Goal: Information Seeking & Learning: Learn about a topic

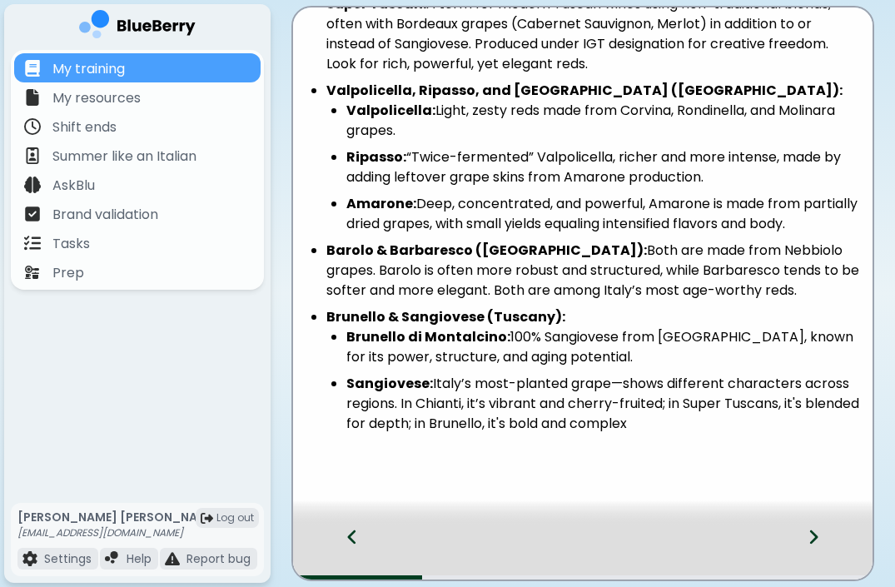
scroll to position [351, 0]
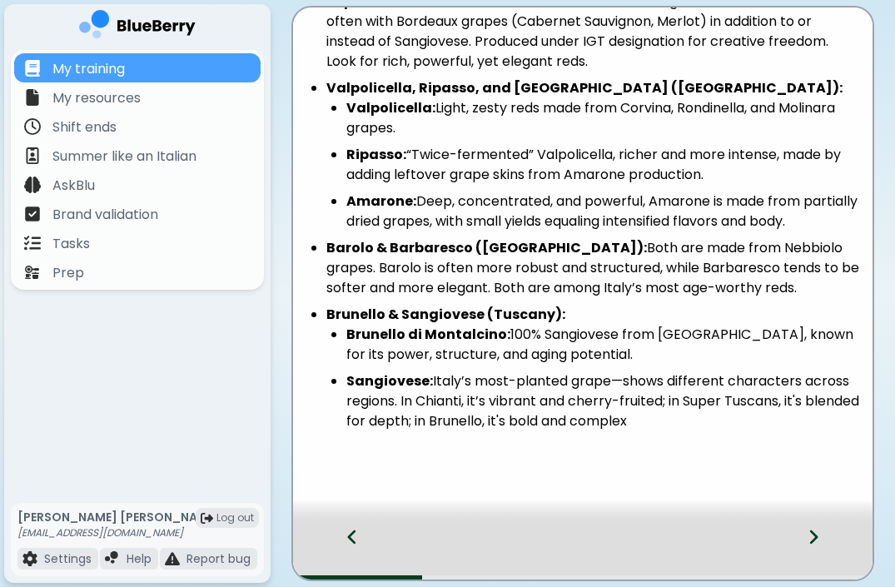
click at [701, 325] on li "Brunello di Montalcino: 100% Sangiovese from [GEOGRAPHIC_DATA], known for its p…" at bounding box center [602, 345] width 513 height 40
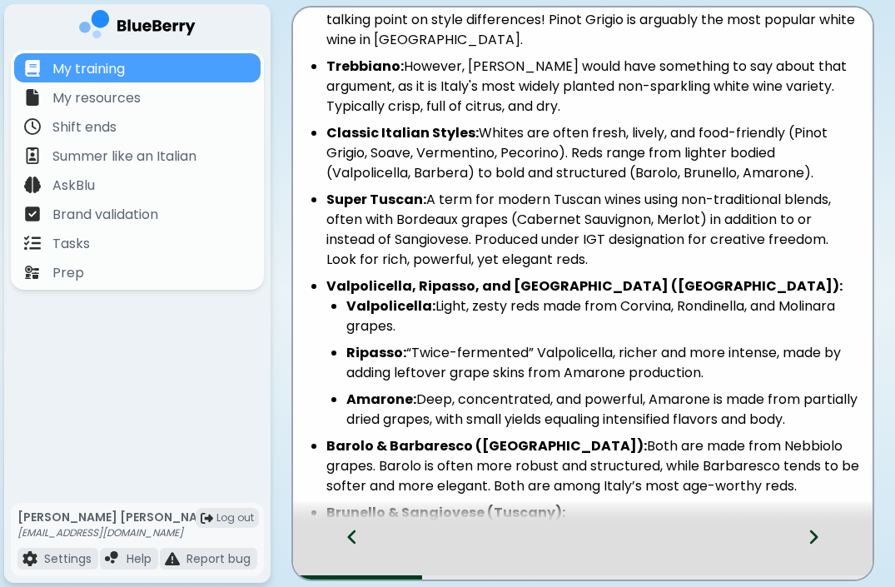
scroll to position [0, 0]
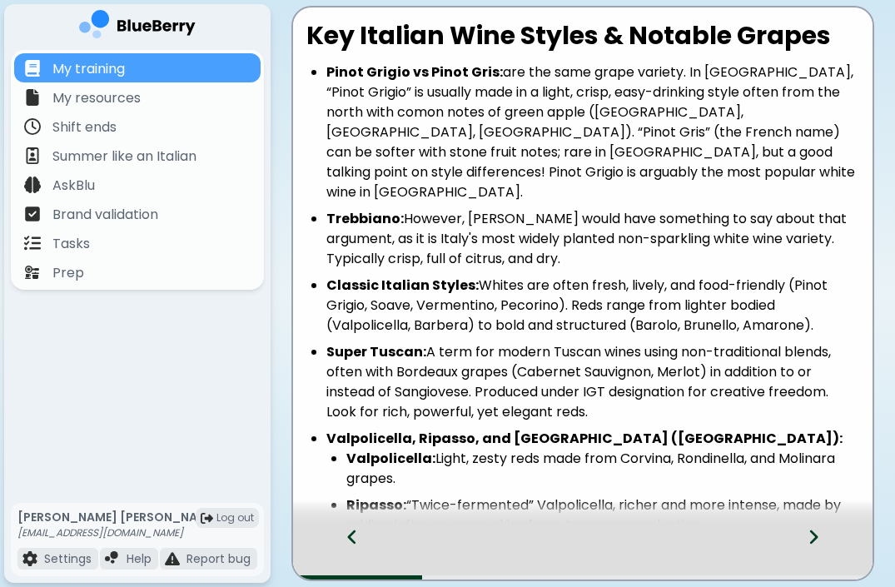
click at [812, 534] on icon at bounding box center [814, 537] width 12 height 18
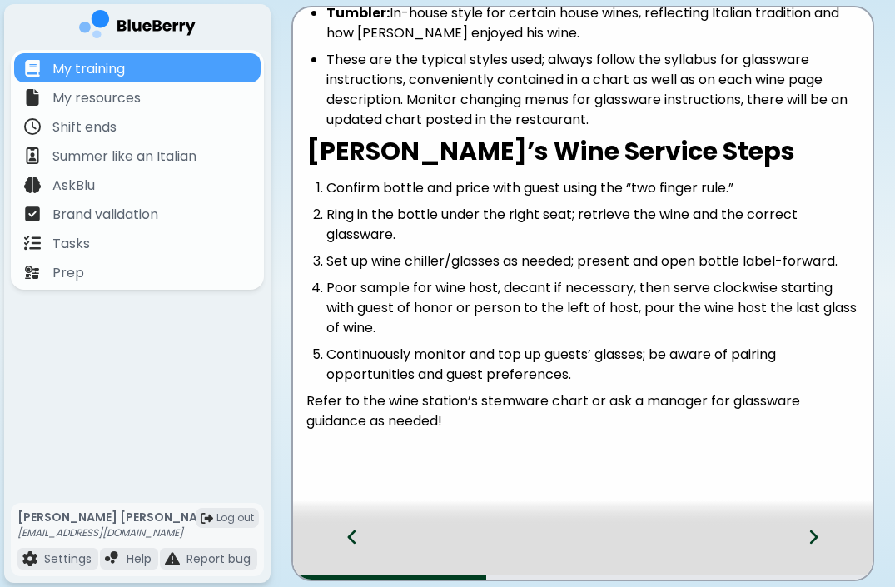
scroll to position [299, 0]
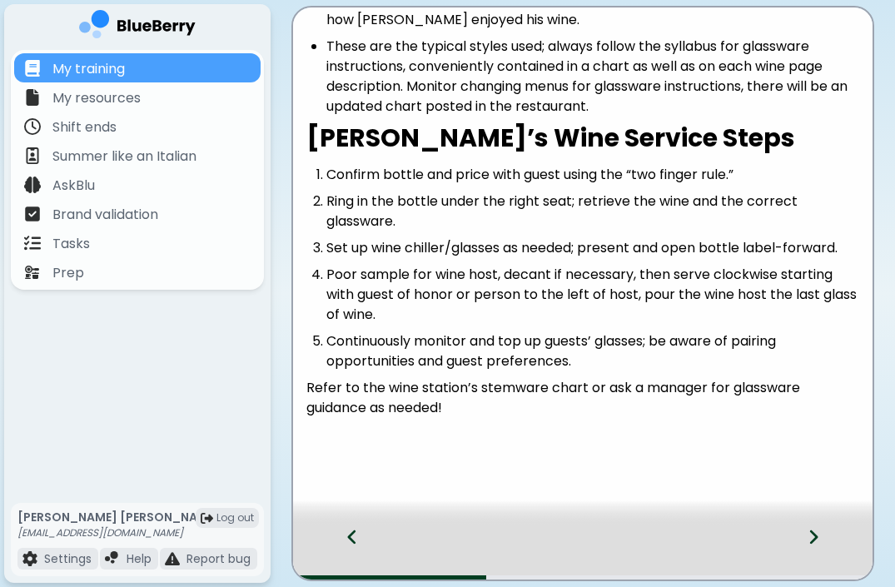
click at [813, 540] on icon at bounding box center [814, 537] width 8 height 14
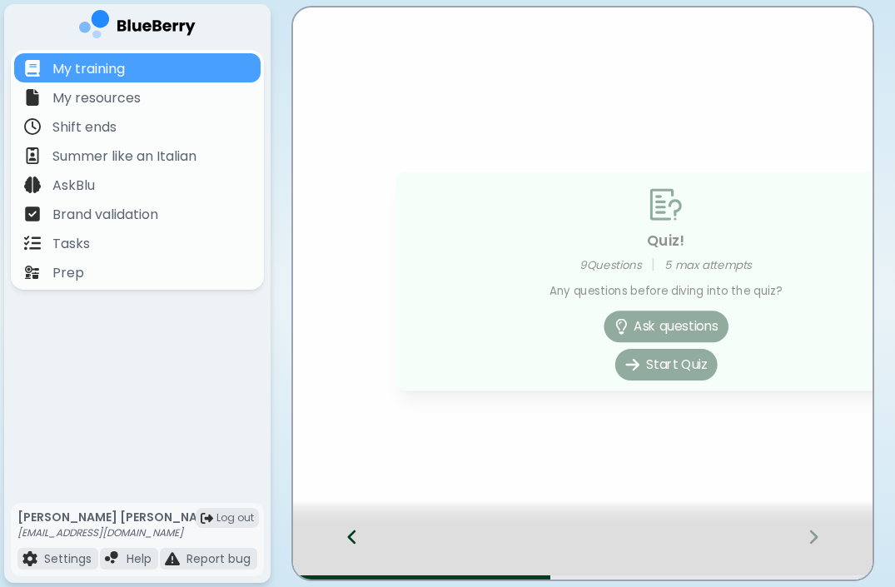
scroll to position [0, 0]
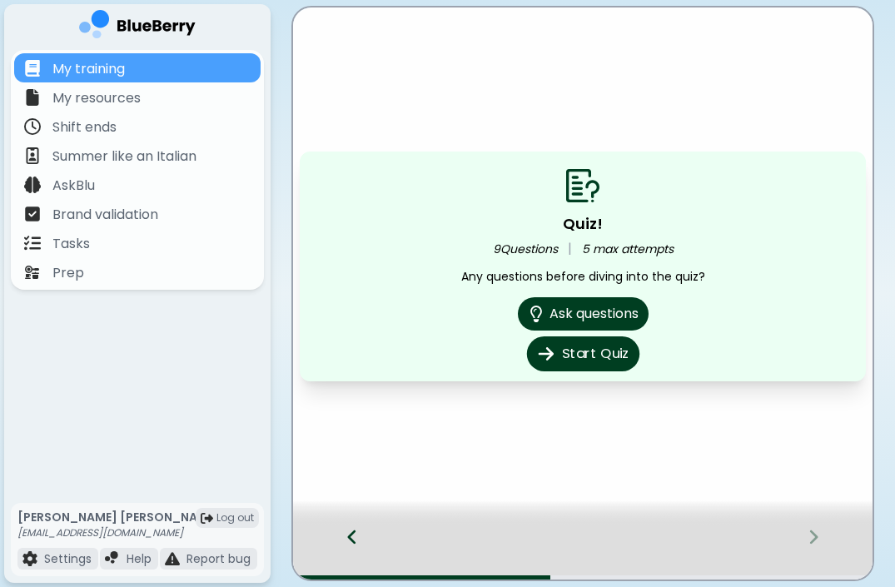
click at [572, 365] on button "Start Quiz" at bounding box center [582, 353] width 112 height 35
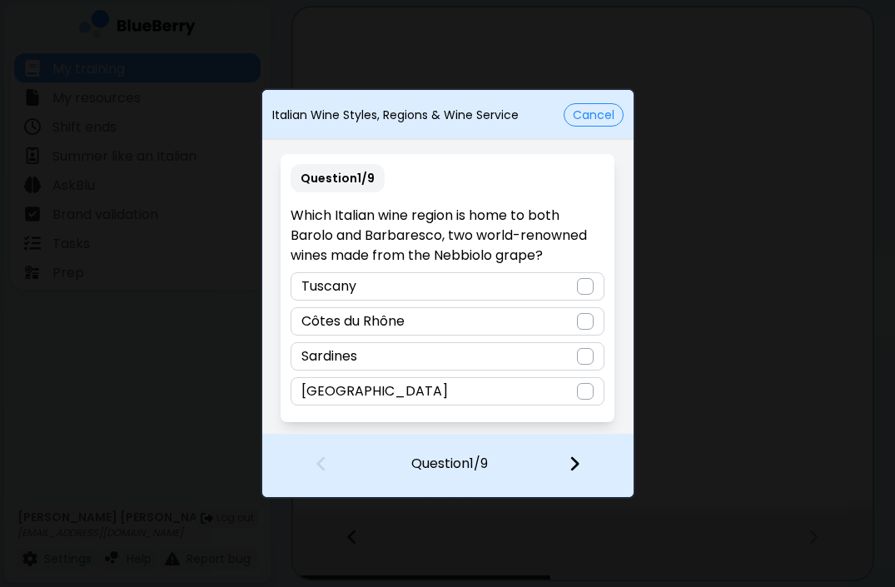
click at [530, 398] on div "[GEOGRAPHIC_DATA]" at bounding box center [448, 391] width 314 height 28
click at [578, 465] on img at bounding box center [575, 464] width 12 height 18
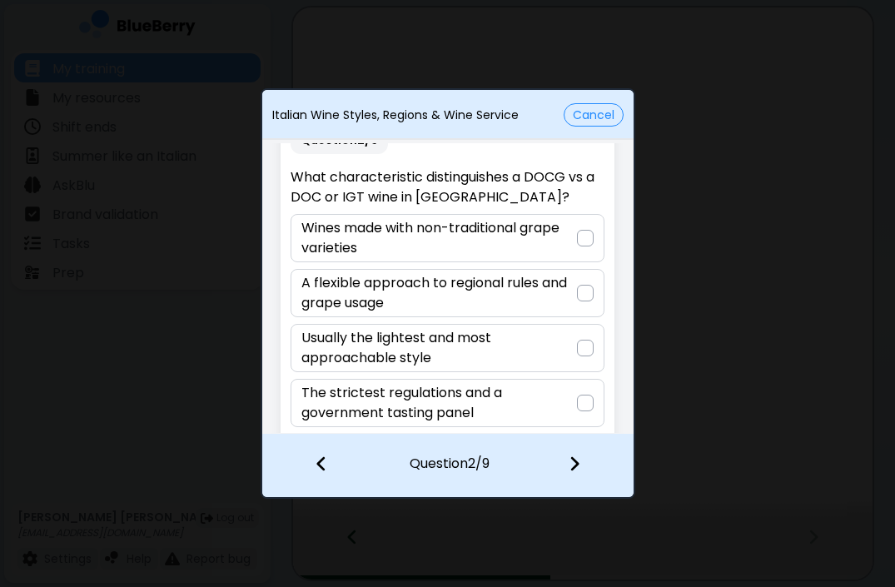
scroll to position [51, 0]
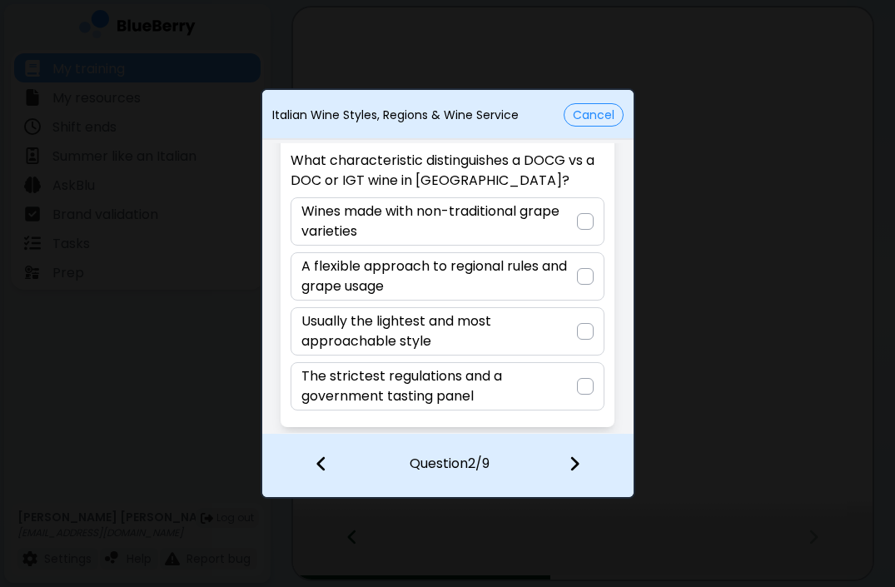
click at [587, 122] on button "Cancel" at bounding box center [594, 114] width 60 height 23
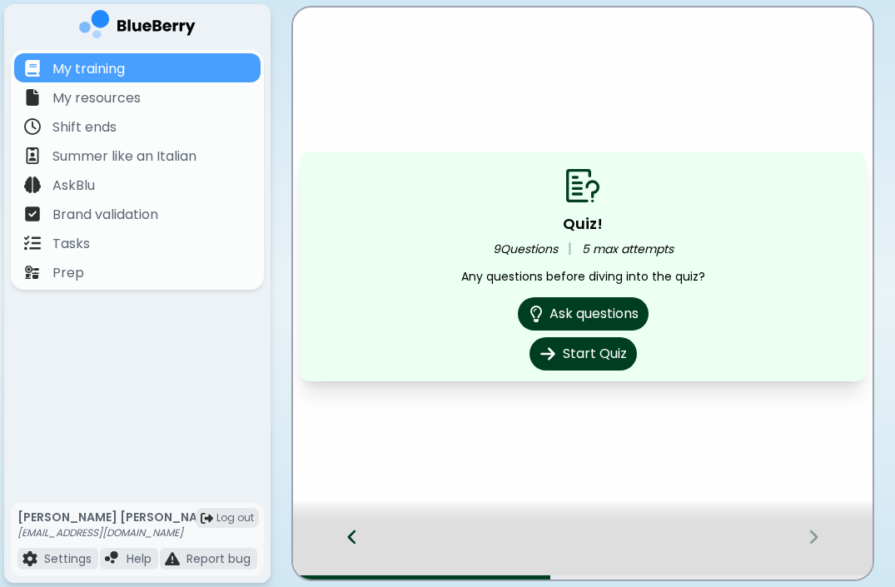
click at [348, 537] on icon at bounding box center [352, 537] width 8 height 14
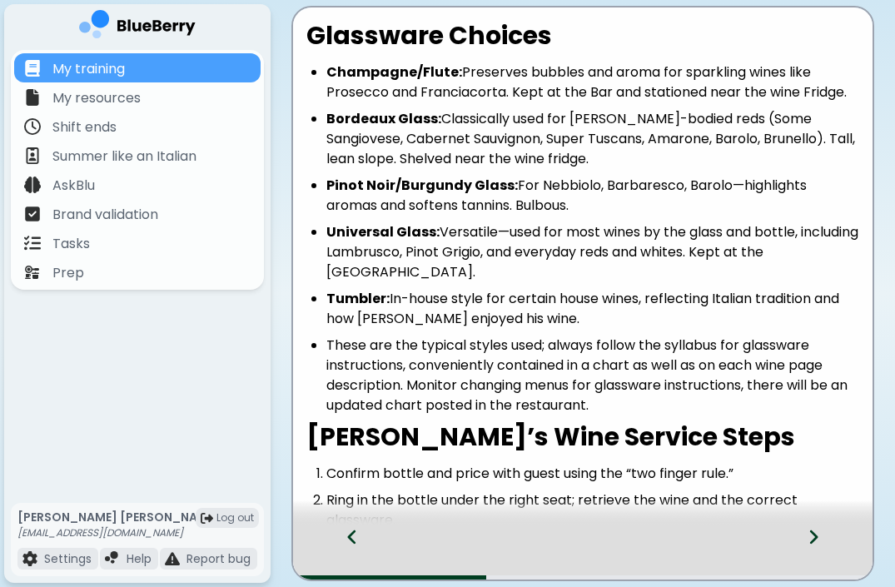
click at [348, 537] on icon at bounding box center [352, 537] width 8 height 14
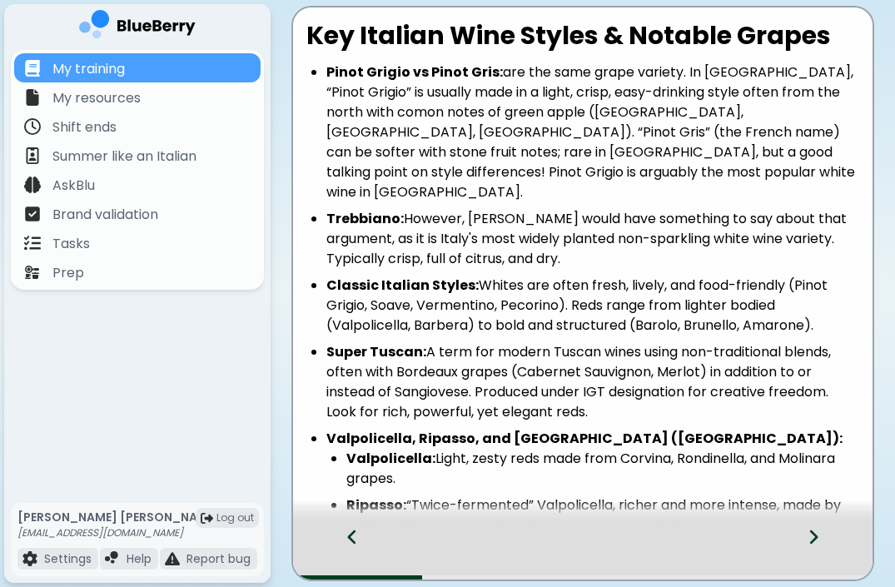
click at [348, 537] on icon at bounding box center [352, 537] width 8 height 14
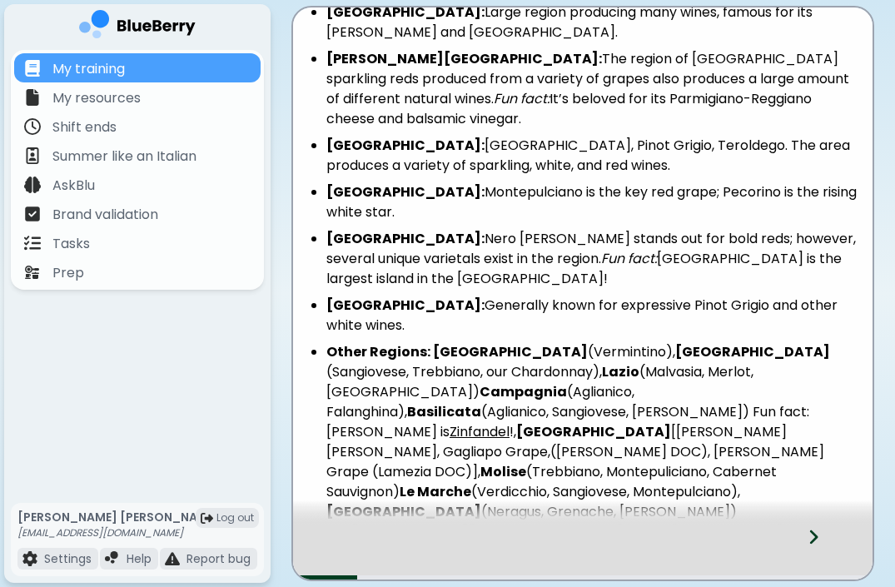
scroll to position [517, 0]
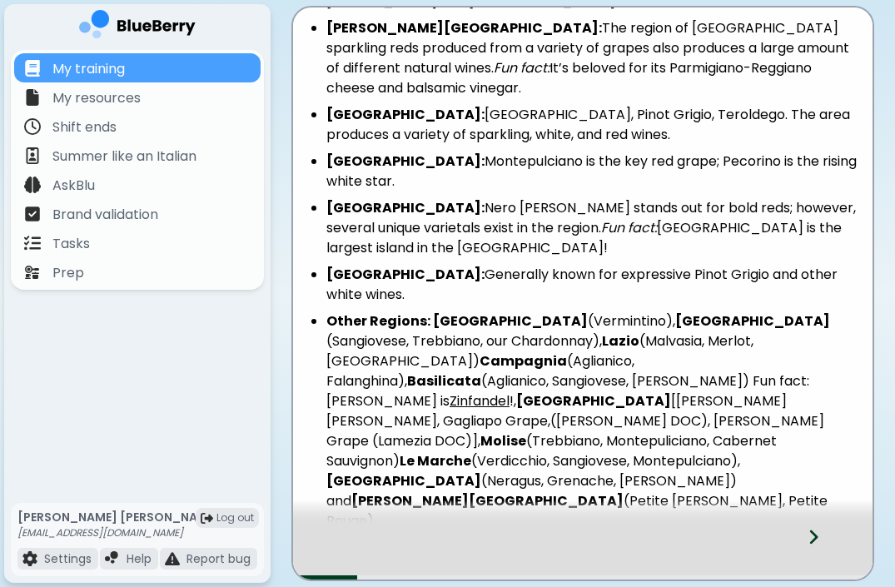
click at [811, 538] on icon at bounding box center [814, 537] width 12 height 18
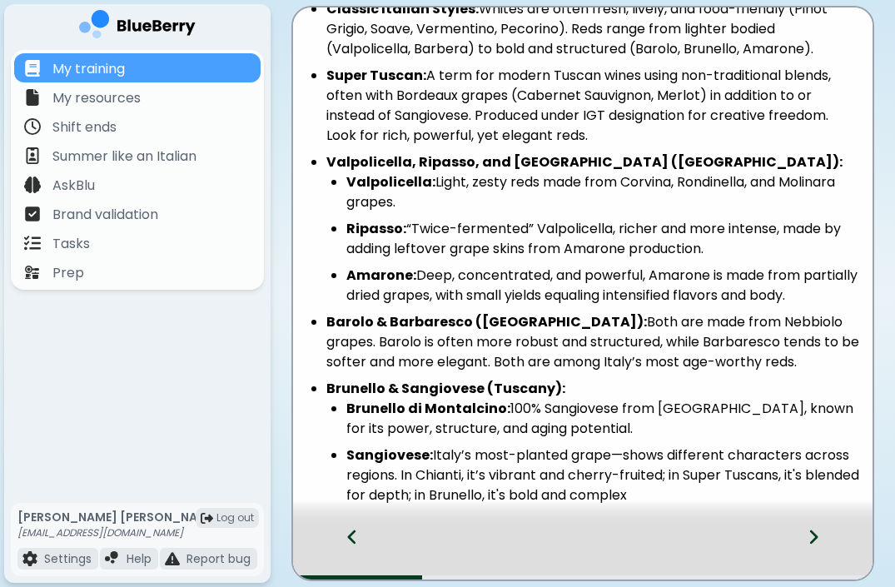
scroll to position [351, 0]
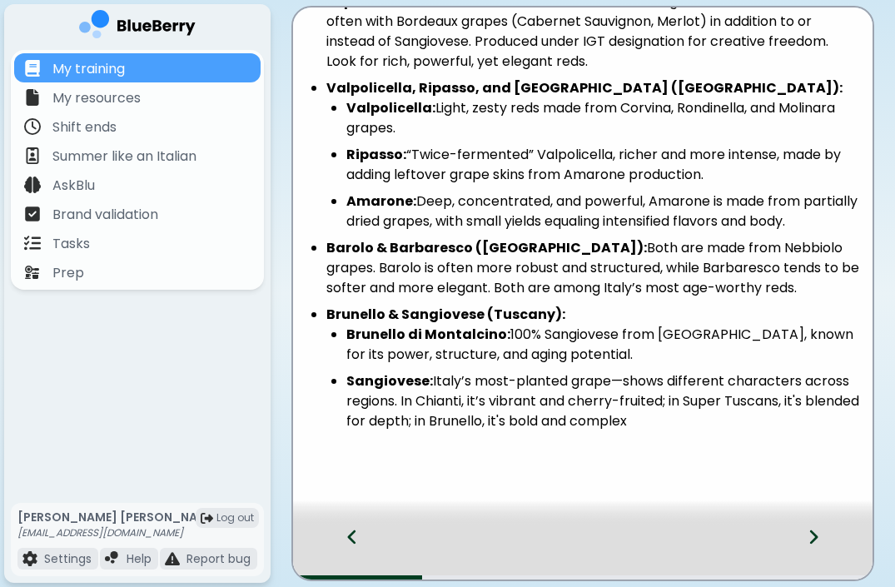
click at [816, 540] on icon at bounding box center [814, 537] width 12 height 18
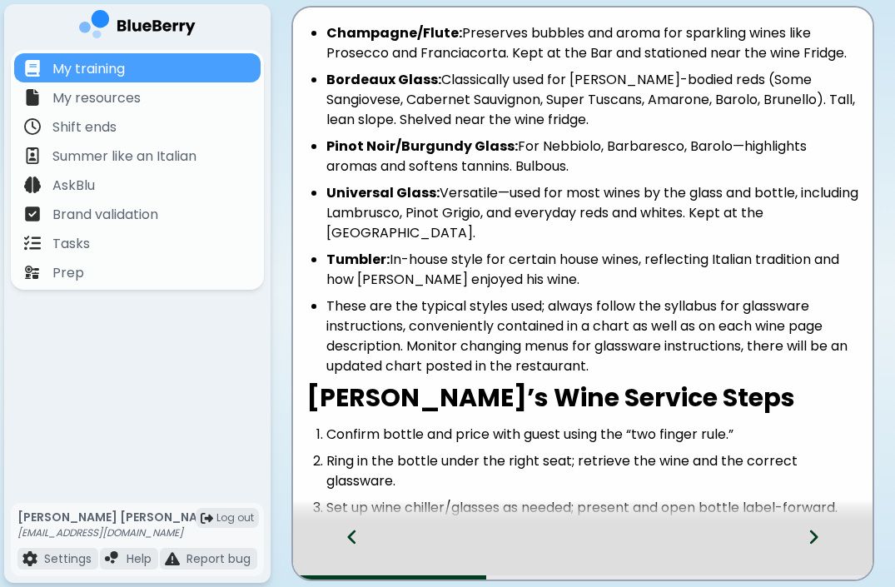
scroll to position [0, 0]
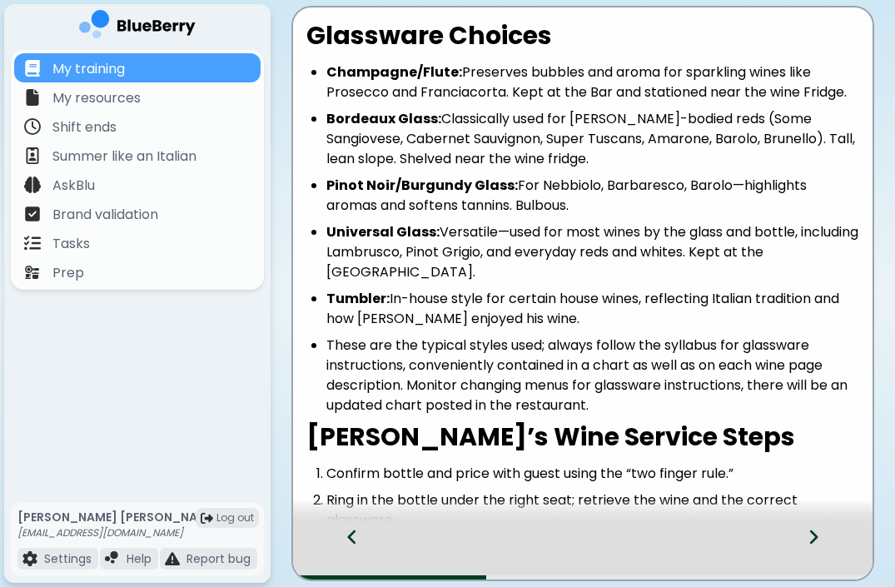
click at [359, 532] on div at bounding box center [344, 552] width 102 height 55
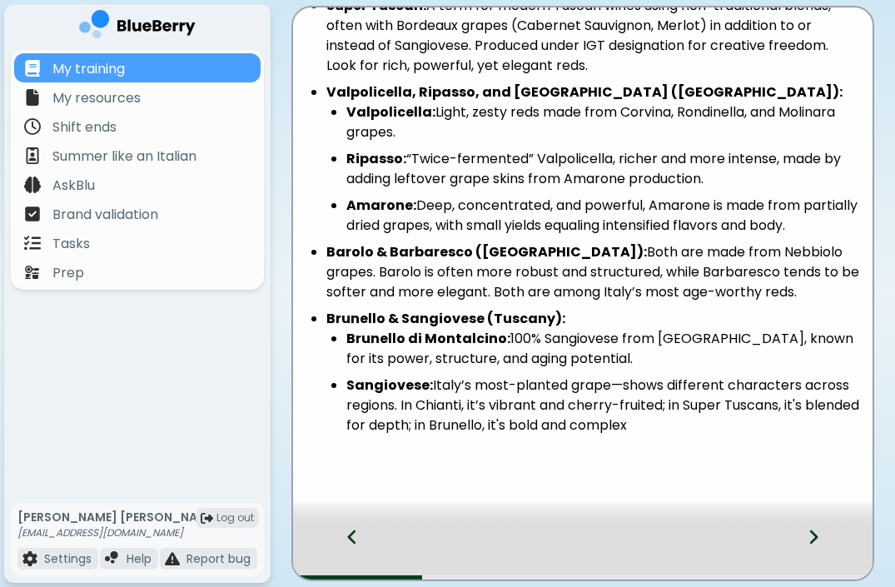
scroll to position [351, 0]
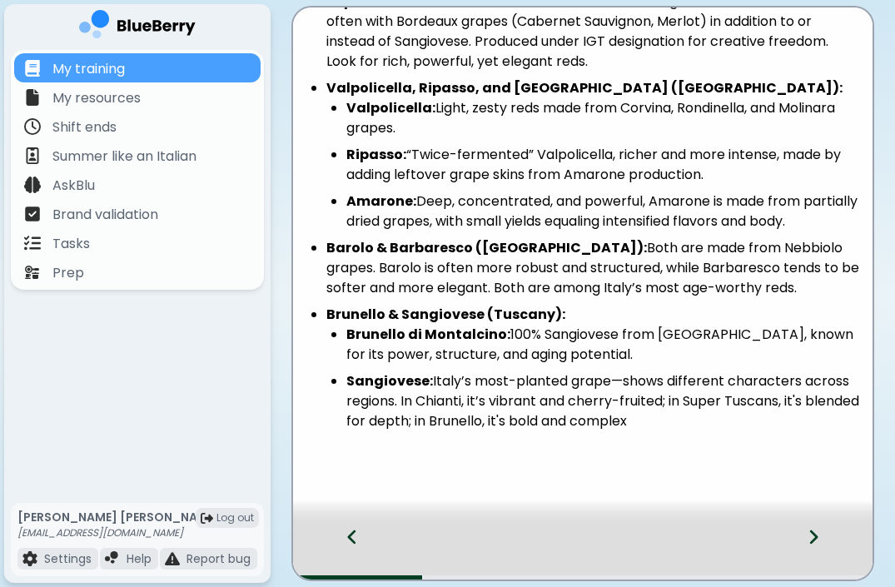
click at [354, 536] on icon at bounding box center [352, 537] width 12 height 18
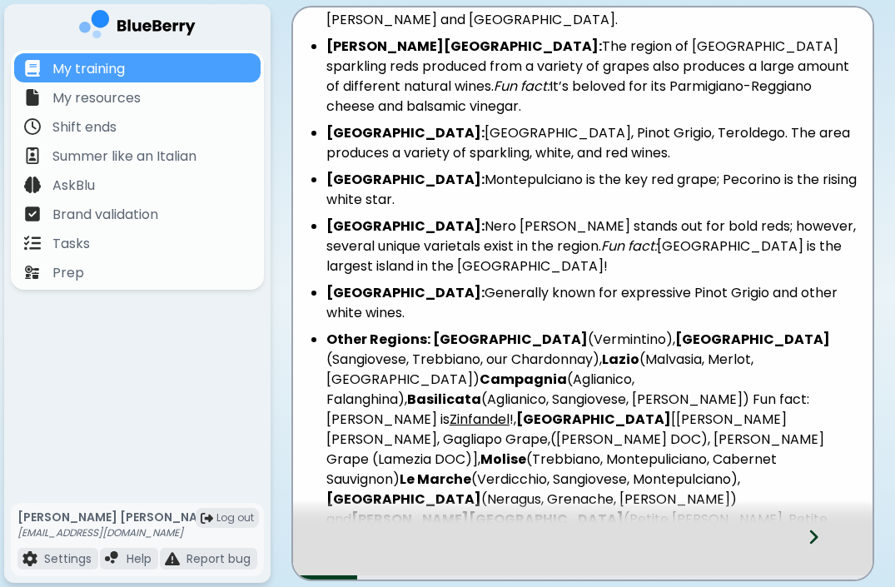
scroll to position [517, 0]
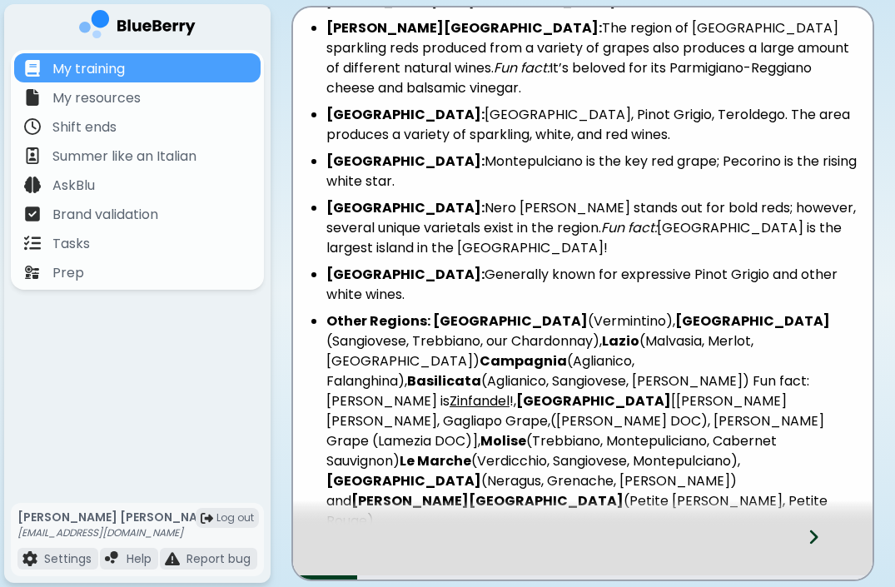
click at [818, 536] on icon at bounding box center [814, 537] width 12 height 18
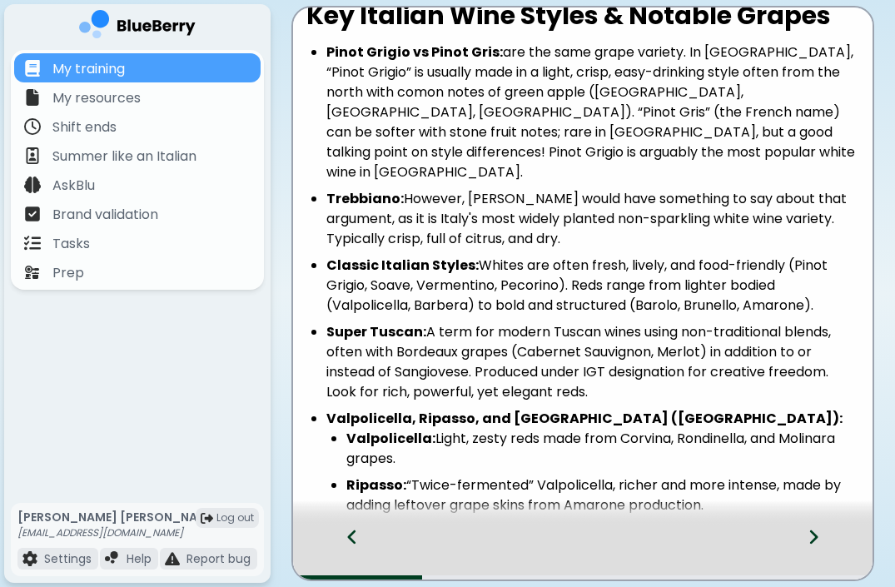
scroll to position [0, 0]
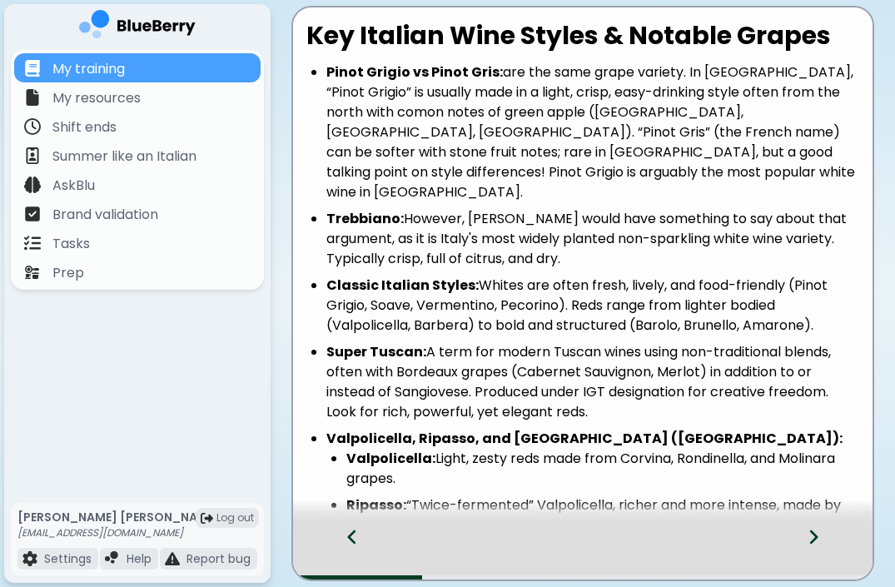
click at [823, 539] on div at bounding box center [823, 552] width 98 height 55
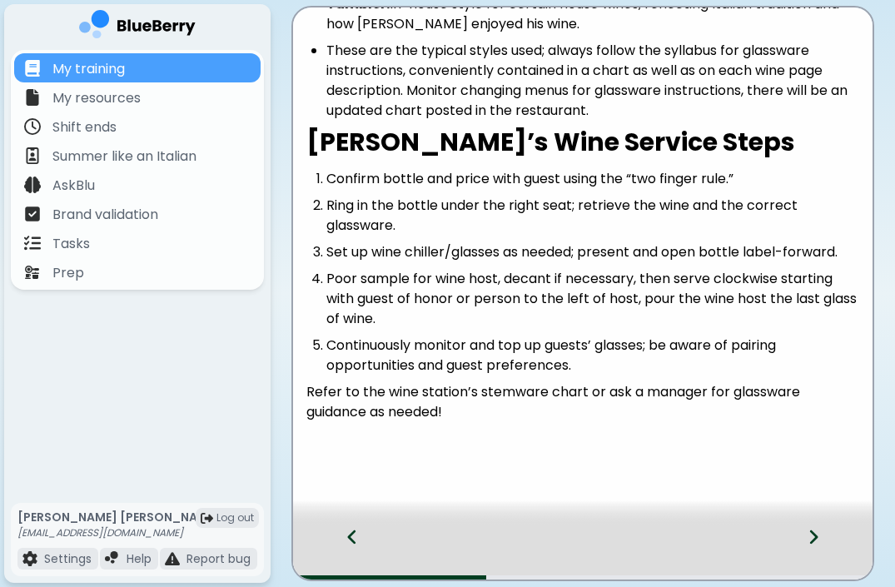
scroll to position [299, 0]
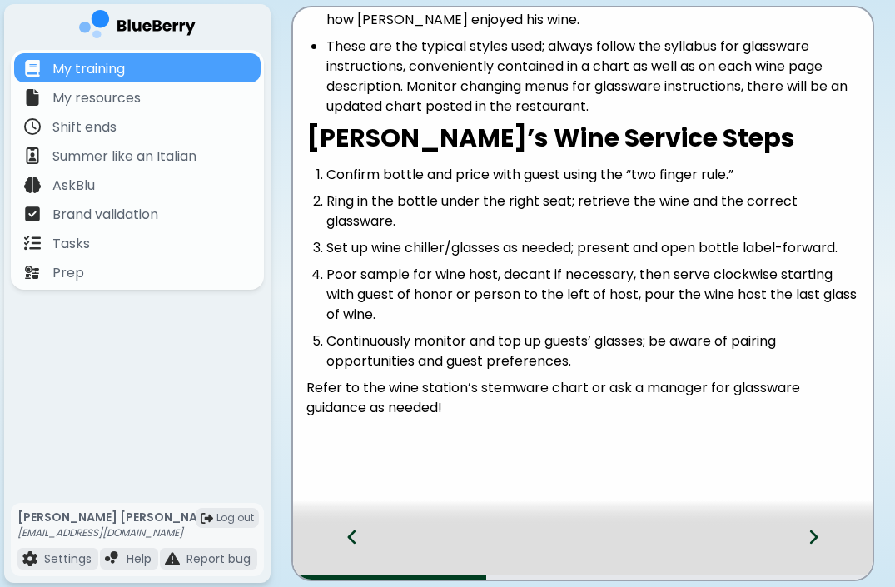
click at [818, 530] on icon at bounding box center [814, 537] width 12 height 18
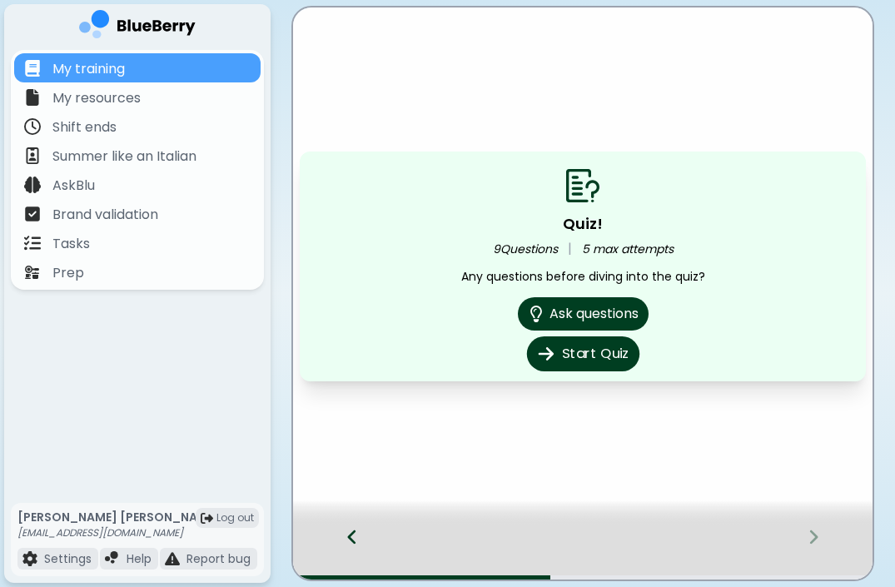
click at [578, 354] on button "Start Quiz" at bounding box center [582, 353] width 112 height 35
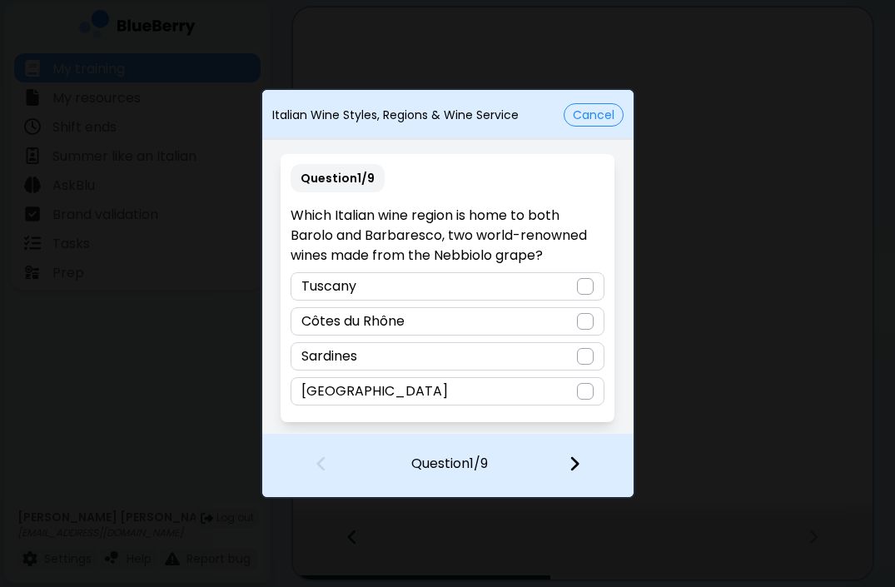
click at [545, 395] on div "[GEOGRAPHIC_DATA]" at bounding box center [448, 391] width 314 height 28
click at [570, 460] on img at bounding box center [575, 464] width 12 height 18
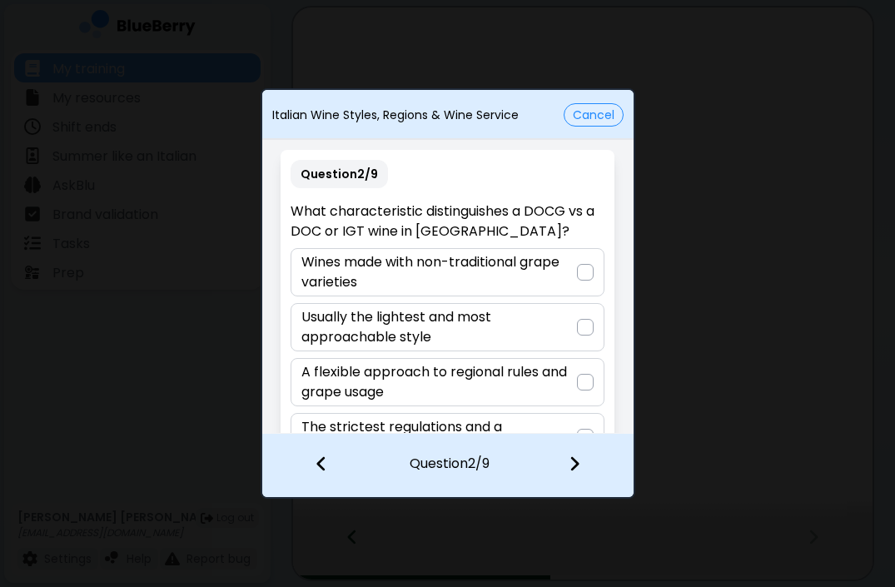
click at [591, 113] on button "Cancel" at bounding box center [594, 114] width 60 height 23
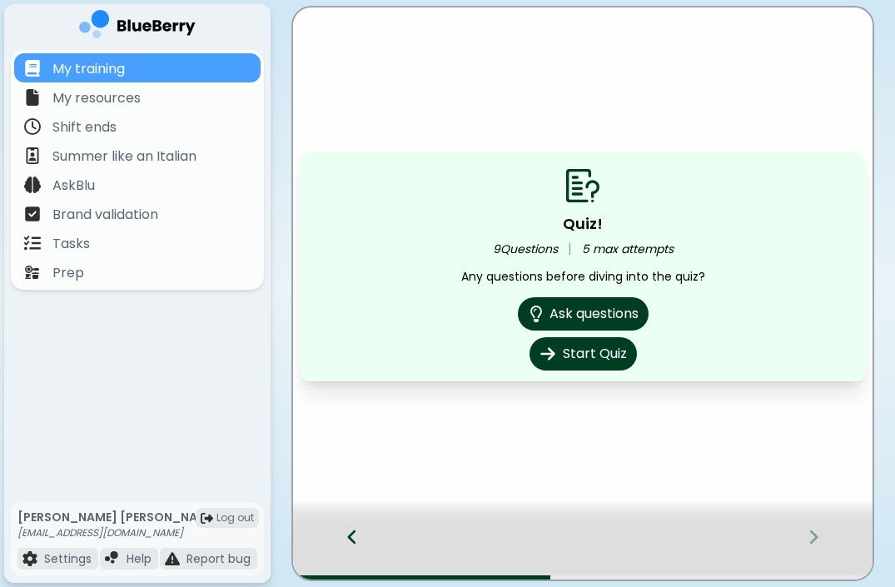
click at [350, 535] on icon at bounding box center [352, 537] width 8 height 14
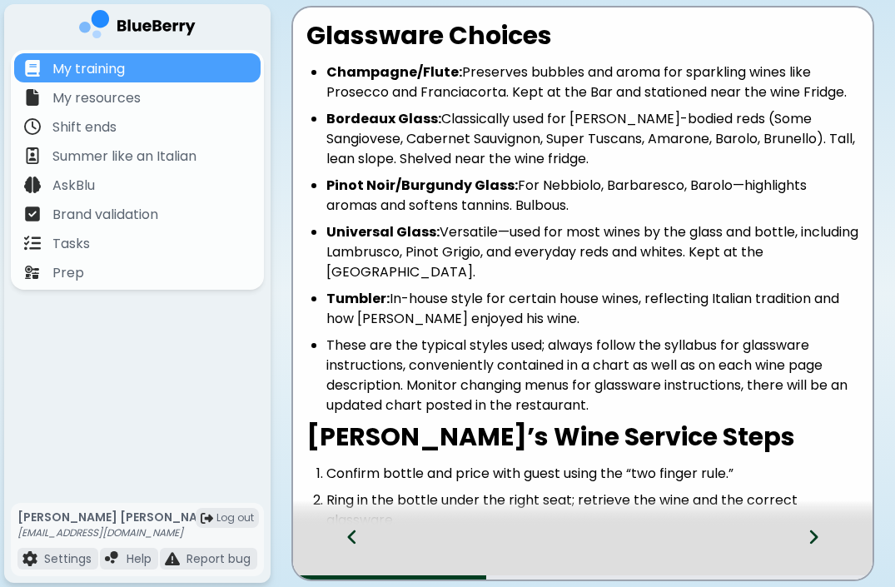
click at [350, 535] on icon at bounding box center [352, 537] width 8 height 14
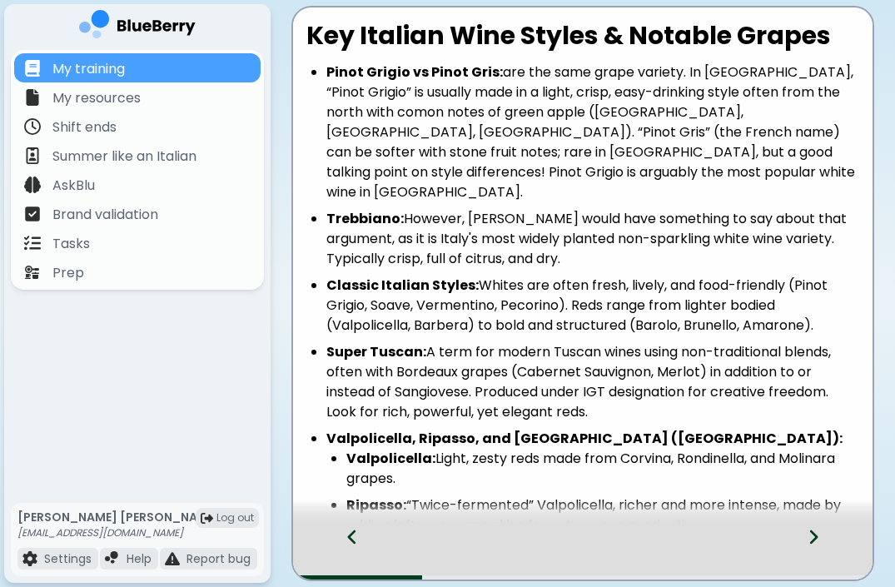
click at [350, 535] on icon at bounding box center [352, 537] width 8 height 14
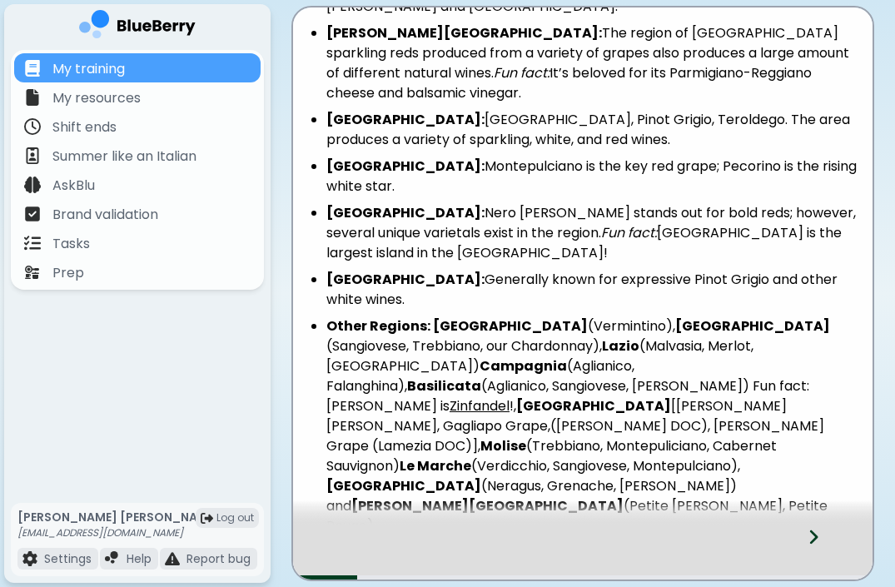
scroll to position [517, 0]
